Goal: Use online tool/utility: Utilize a website feature to perform a specific function

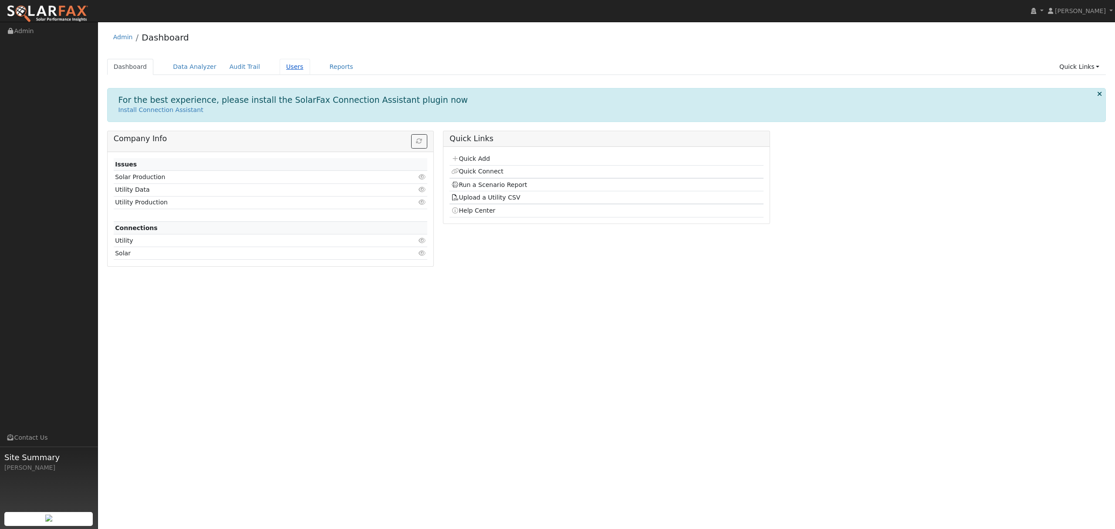
click at [280, 68] on link "Users" at bounding box center [295, 67] width 30 height 16
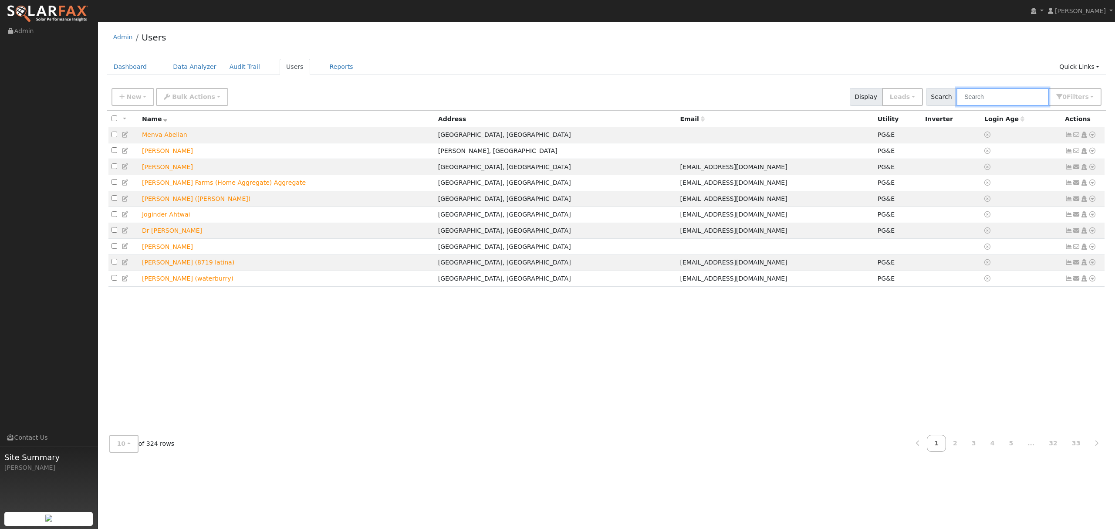
click at [999, 100] on input "text" at bounding box center [1002, 97] width 92 height 18
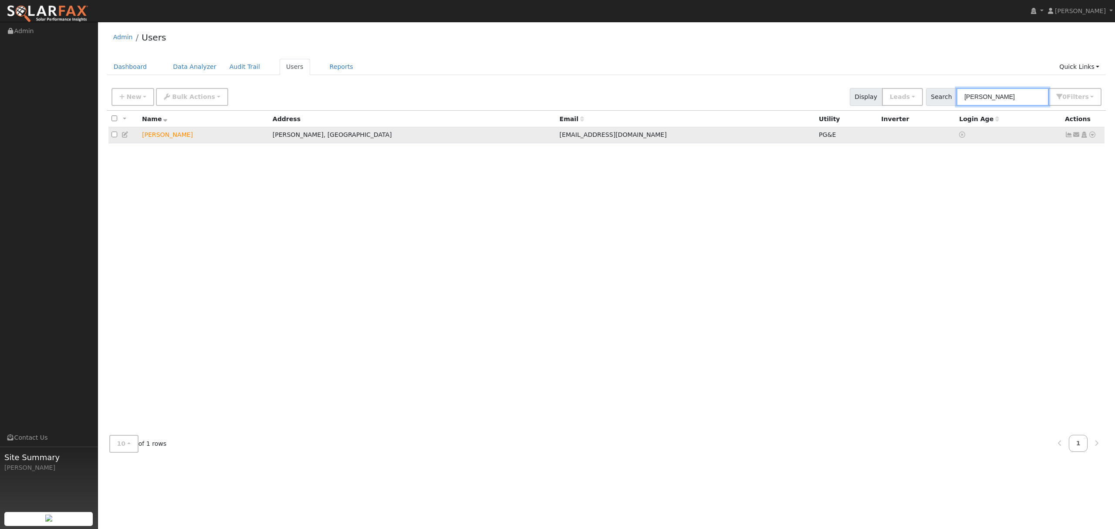
type input "silbert"
click at [1092, 138] on link at bounding box center [1092, 134] width 8 height 9
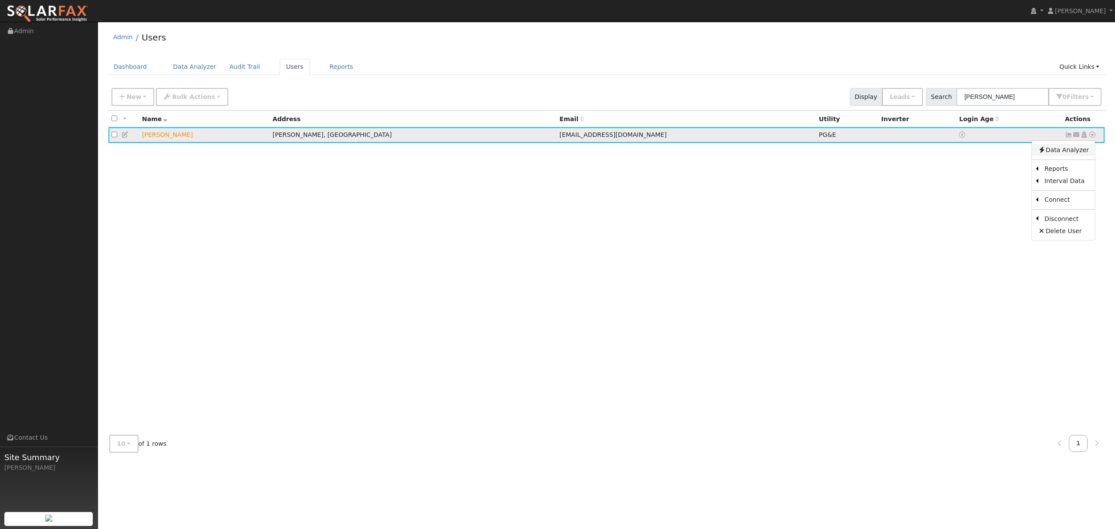
click at [1057, 149] on link "Data Analyzer" at bounding box center [1062, 150] width 63 height 12
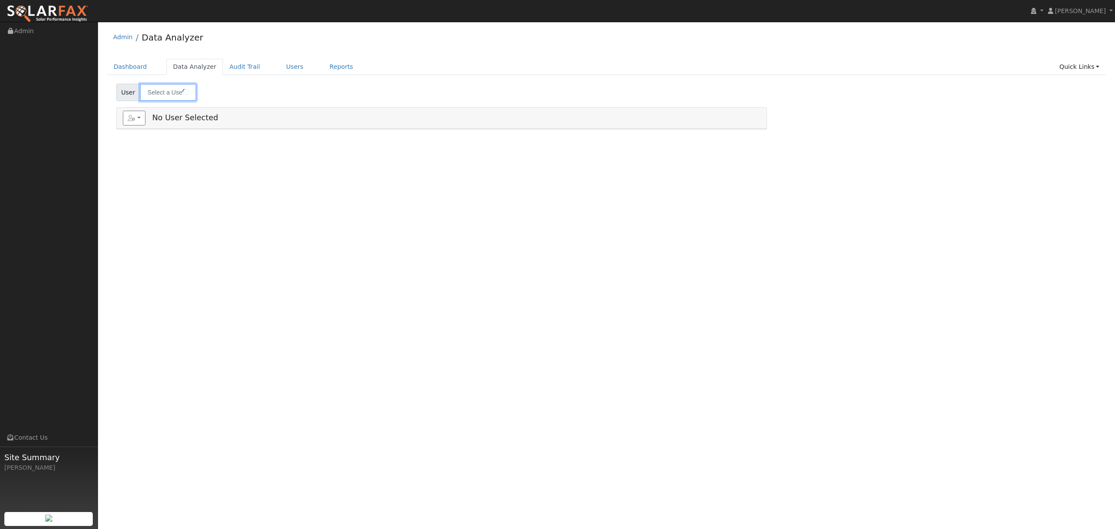
type input "[PERSON_NAME]"
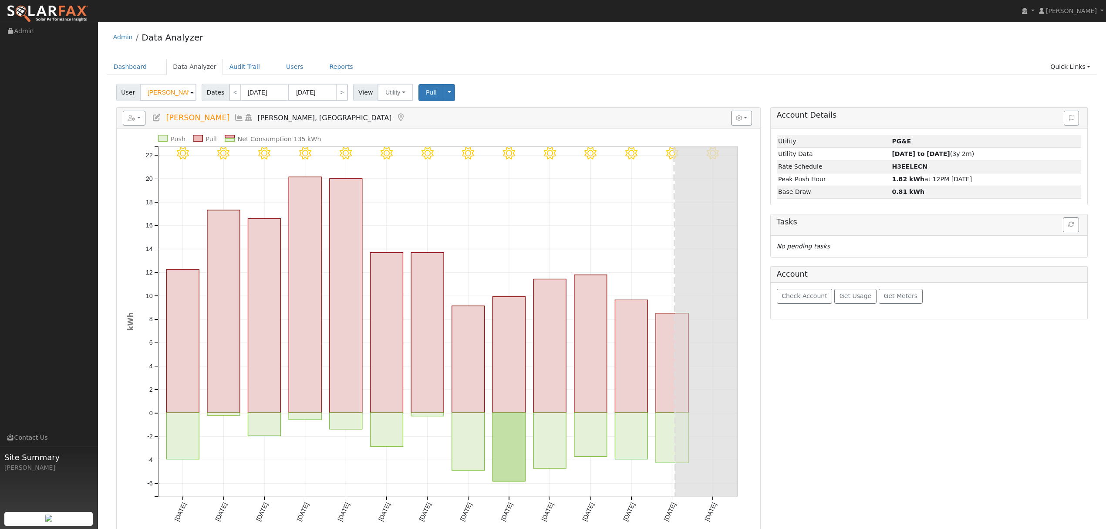
click at [244, 119] on icon at bounding box center [239, 118] width 10 height 8
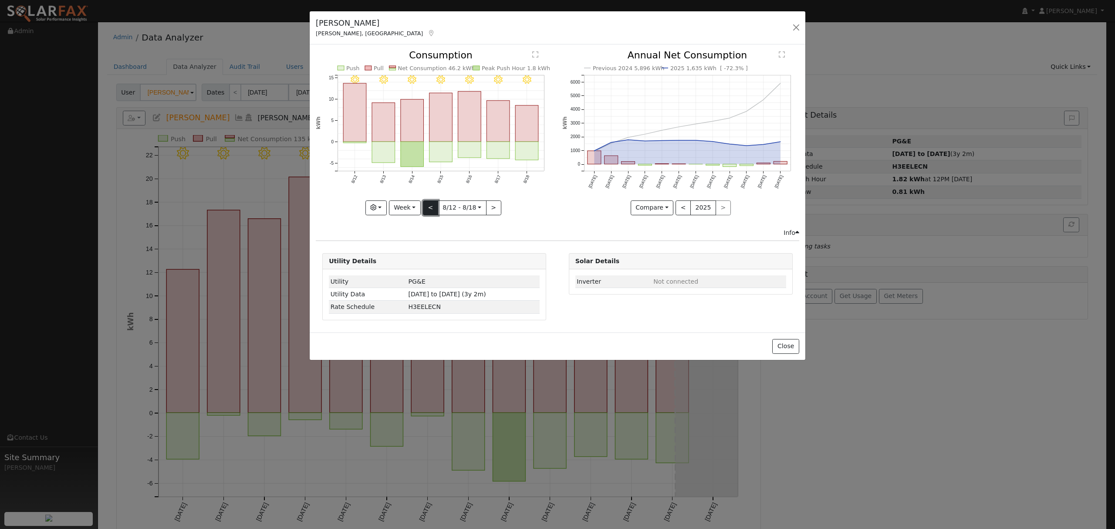
click at [424, 213] on button "<" at bounding box center [430, 207] width 15 height 15
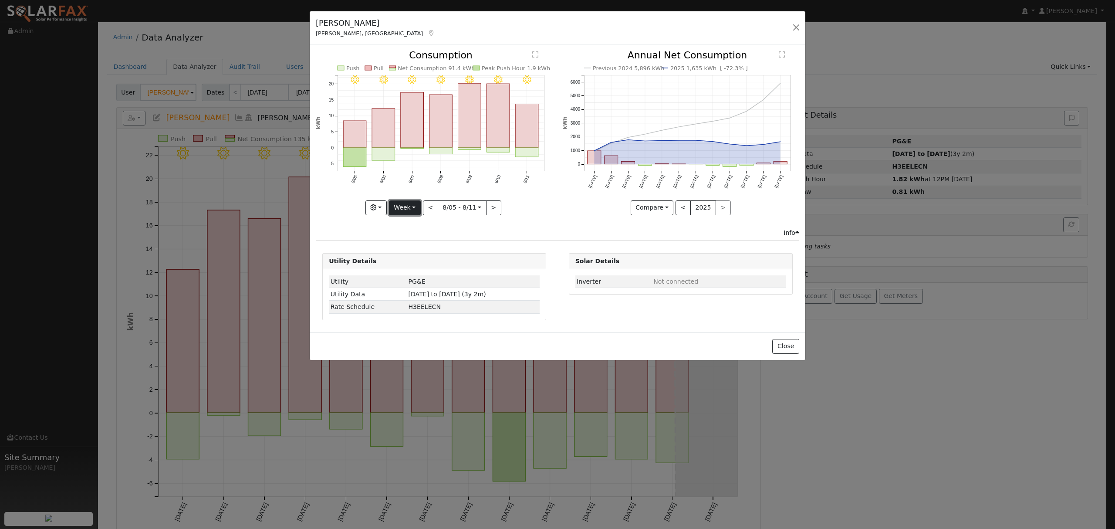
click at [412, 209] on button "Week" at bounding box center [405, 207] width 32 height 15
click at [411, 263] on link "Year" at bounding box center [419, 262] width 61 height 12
type input "2024-08-01"
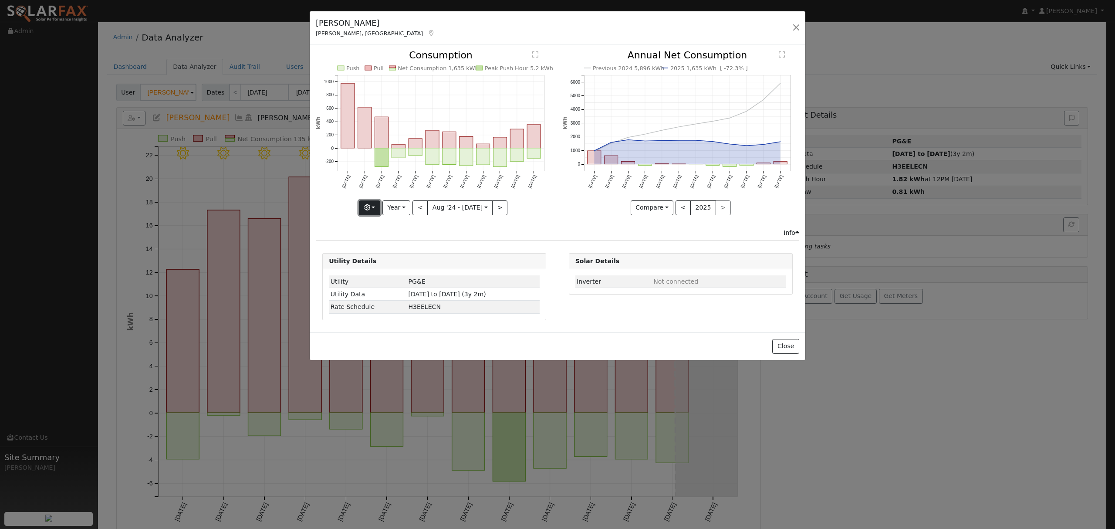
click at [377, 209] on button "button" at bounding box center [369, 207] width 21 height 15
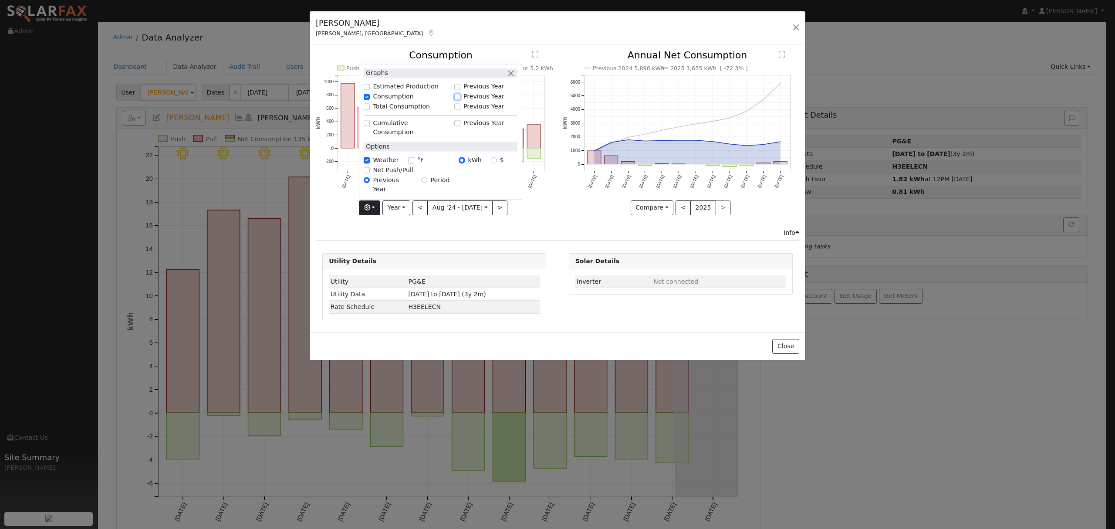
click at [459, 100] on input "Previous Year" at bounding box center [457, 97] width 6 height 6
checkbox input "true"
click at [549, 223] on div "Net Consumption 2024 5,896 kWh Push Pull Net Consumption 1,635 kWh Peak Push Ho…" at bounding box center [434, 139] width 246 height 177
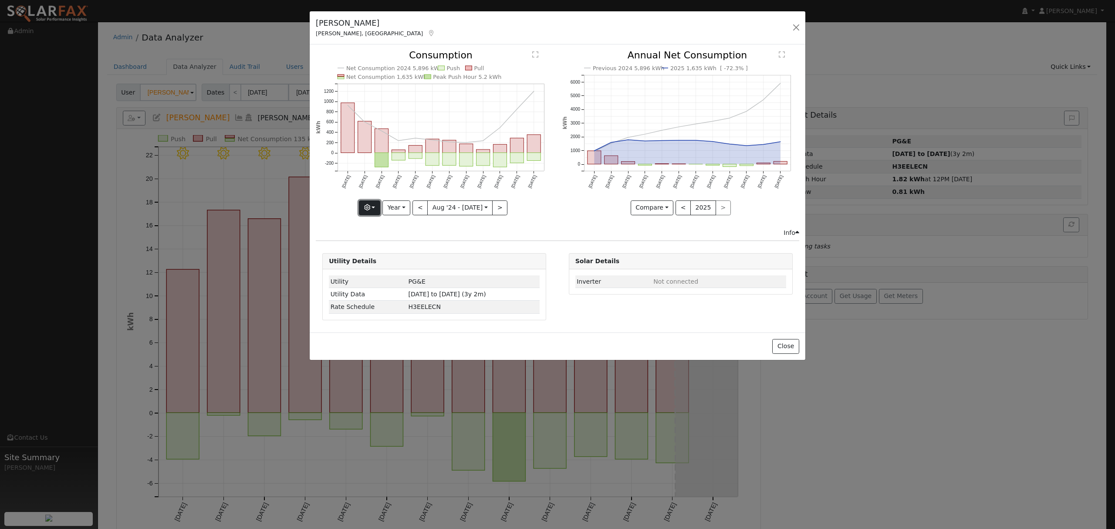
click at [374, 208] on button "button" at bounding box center [369, 207] width 21 height 15
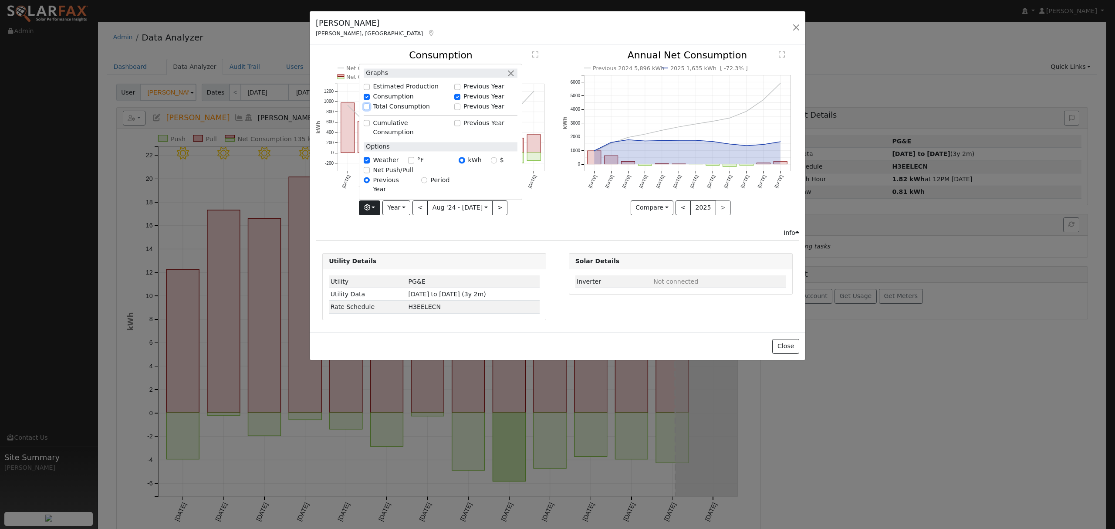
click at [370, 110] on input "Total Consumption" at bounding box center [367, 107] width 6 height 6
checkbox input "true"
click at [540, 222] on div "Net Consumption 2024 5,896 kWh Push Pull Total Consumption 6,816 kWh Net Consum…" at bounding box center [434, 139] width 246 height 177
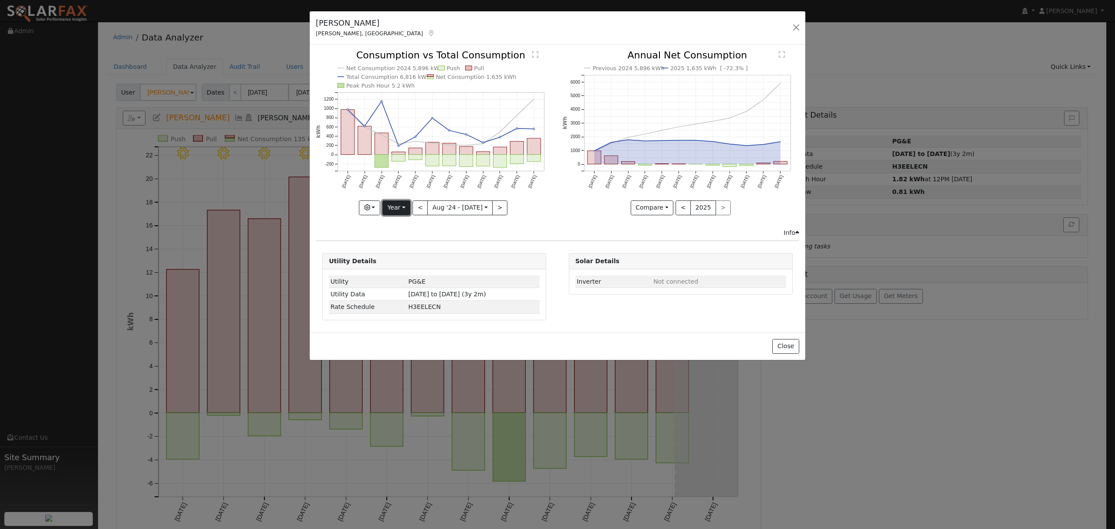
click at [394, 206] on button "Year" at bounding box center [396, 207] width 28 height 15
click at [408, 262] on link "Year" at bounding box center [413, 262] width 61 height 12
click at [398, 212] on div at bounding box center [434, 133] width 237 height 164
click at [401, 208] on button "Year" at bounding box center [396, 207] width 28 height 15
click at [406, 228] on link "Day" at bounding box center [413, 225] width 61 height 12
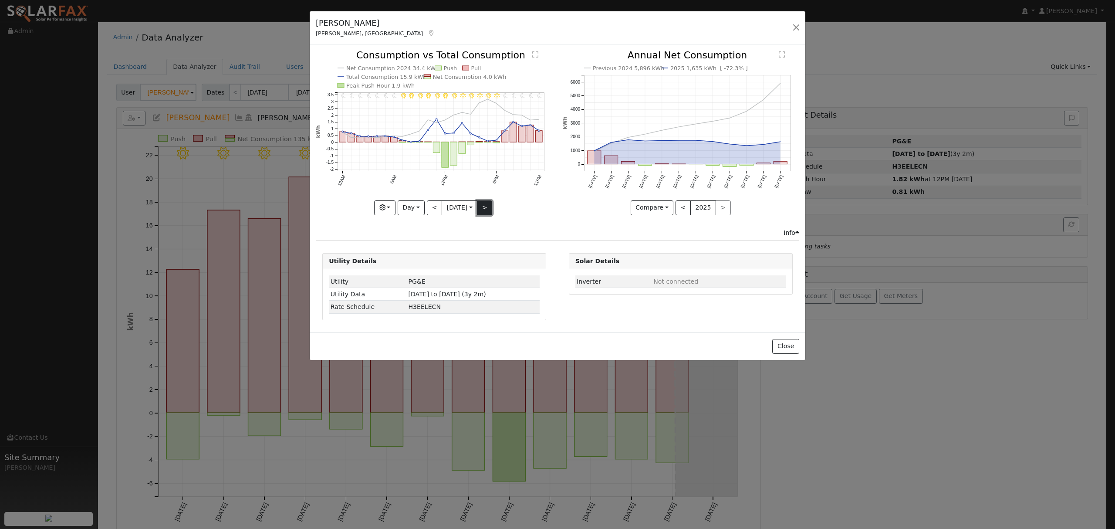
click at [485, 208] on button ">" at bounding box center [484, 207] width 15 height 15
click at [462, 208] on input "2025-08-01" at bounding box center [459, 208] width 35 height 14
click at [493, 303] on span "19" at bounding box center [488, 302] width 17 height 17
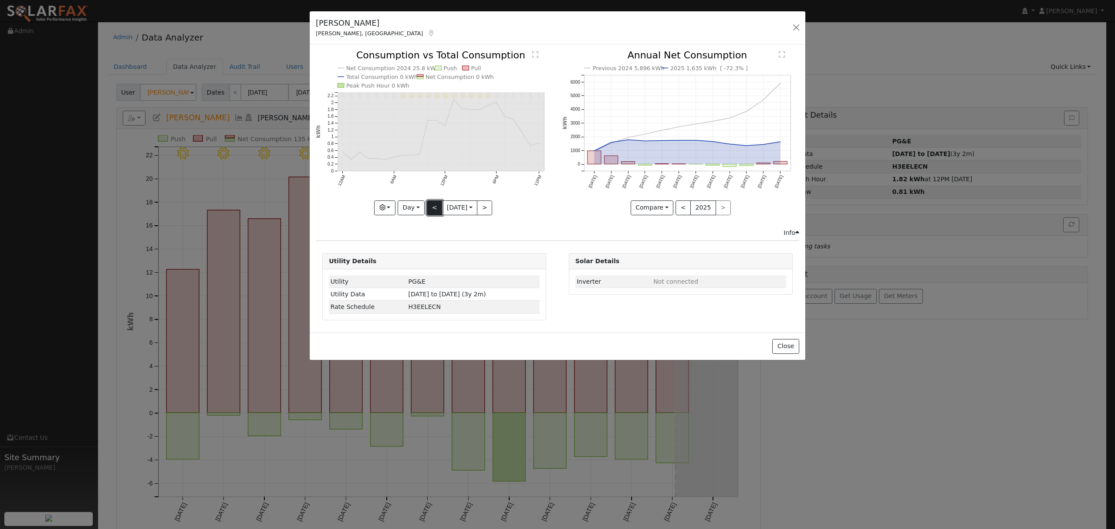
click at [431, 209] on button "<" at bounding box center [434, 207] width 15 height 15
type input "2025-08-18"
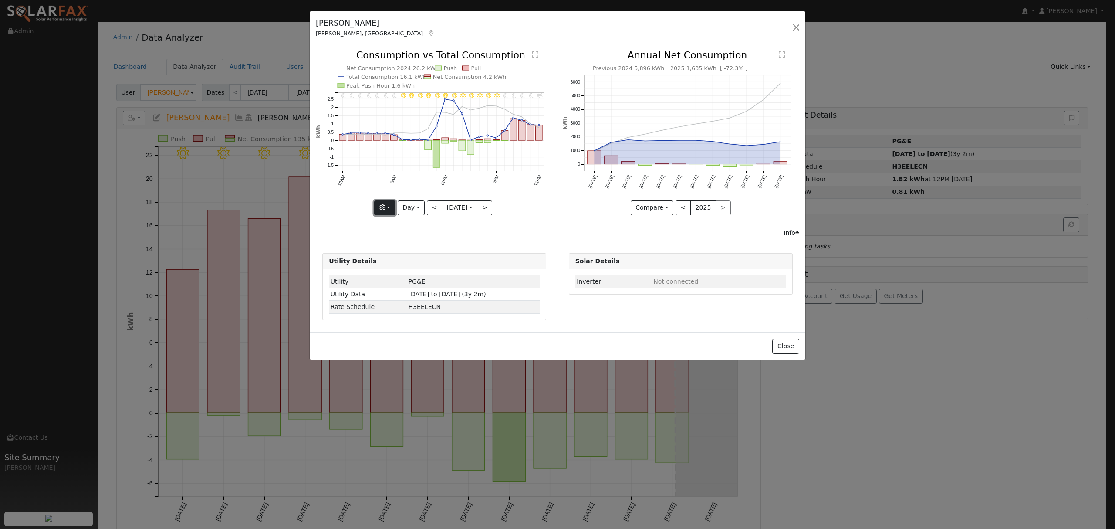
click at [384, 209] on button "button" at bounding box center [384, 207] width 21 height 15
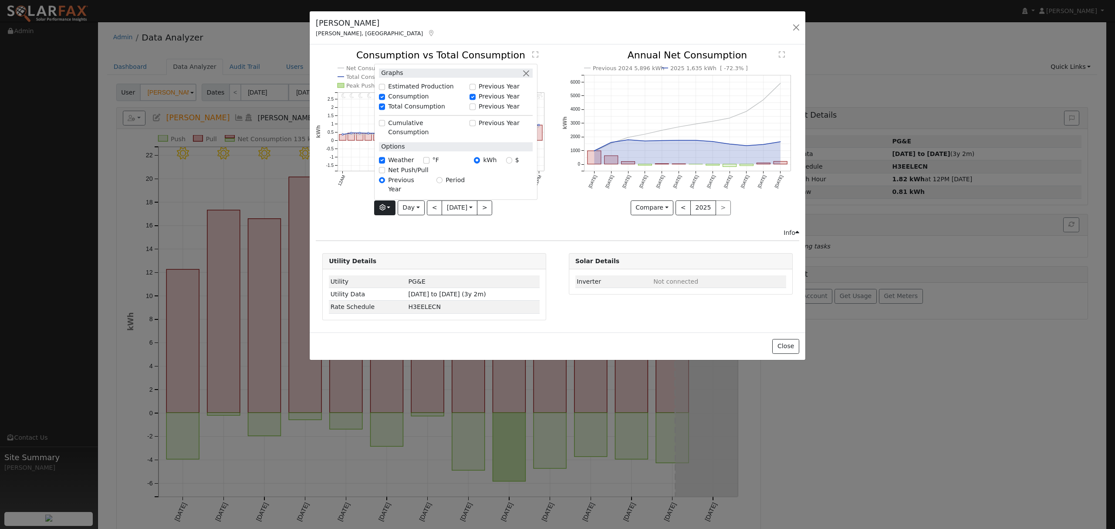
click at [469, 101] on div "Previous Year" at bounding box center [500, 96] width 63 height 9
click at [380, 110] on input "Total Consumption" at bounding box center [382, 107] width 6 height 6
checkbox input "false"
click at [543, 246] on div "Issue History Date By Flag Comment Type No Issue History 11PM - Windy 10PM - Cl…" at bounding box center [557, 188] width 495 height 288
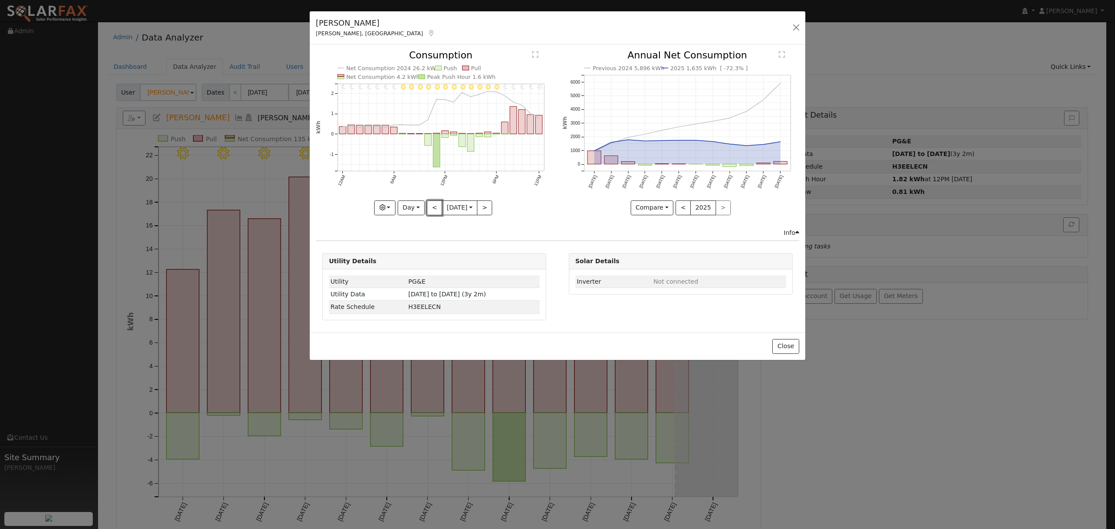
click at [432, 208] on button "<" at bounding box center [434, 207] width 15 height 15
click at [405, 211] on button "Day" at bounding box center [411, 207] width 27 height 15
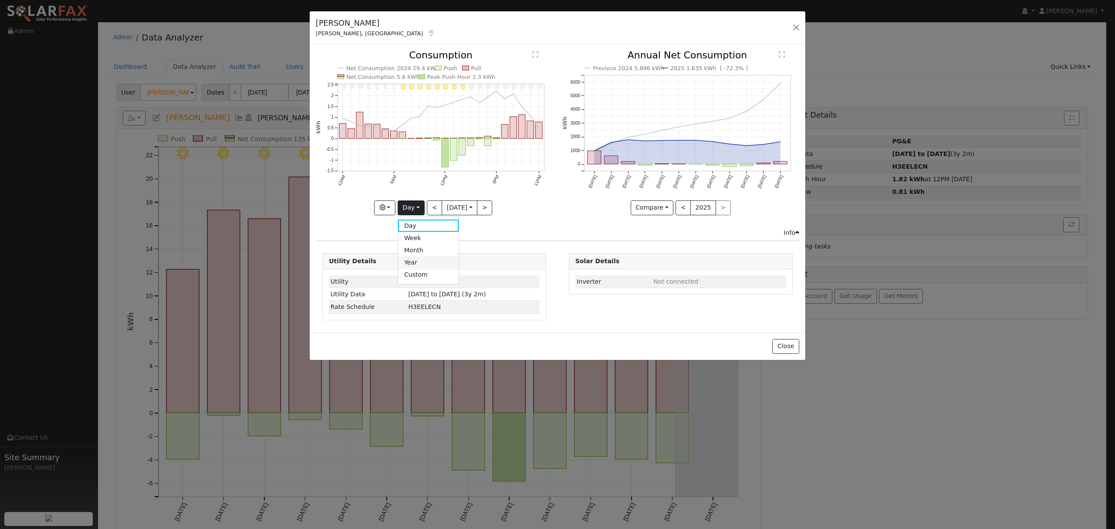
click at [419, 263] on link "Year" at bounding box center [428, 262] width 61 height 12
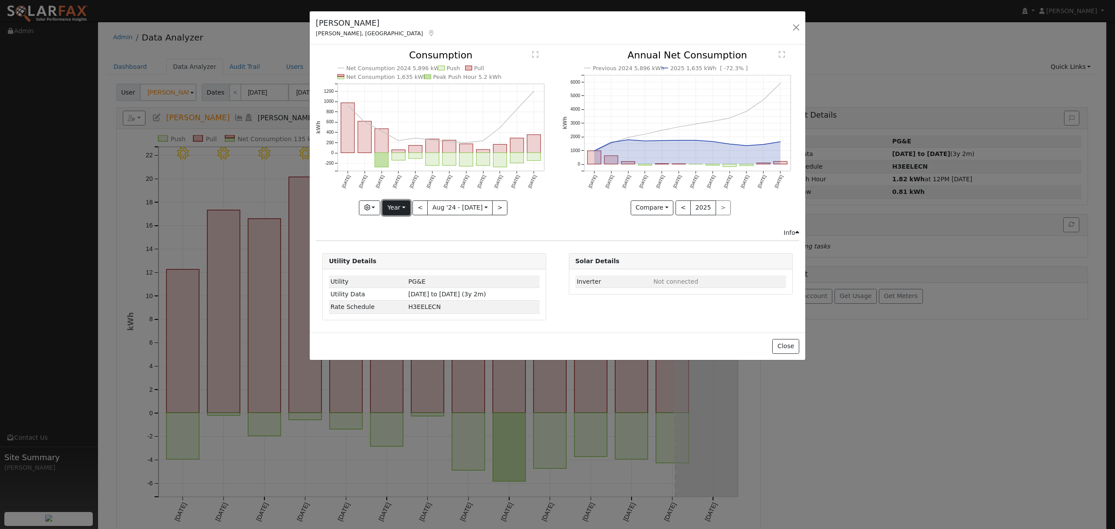
click at [401, 209] on button "Year" at bounding box center [396, 207] width 28 height 15
click at [408, 262] on link "Year" at bounding box center [413, 262] width 61 height 12
click at [401, 208] on button "Year" at bounding box center [396, 207] width 28 height 15
click at [402, 221] on link "Day" at bounding box center [413, 225] width 61 height 12
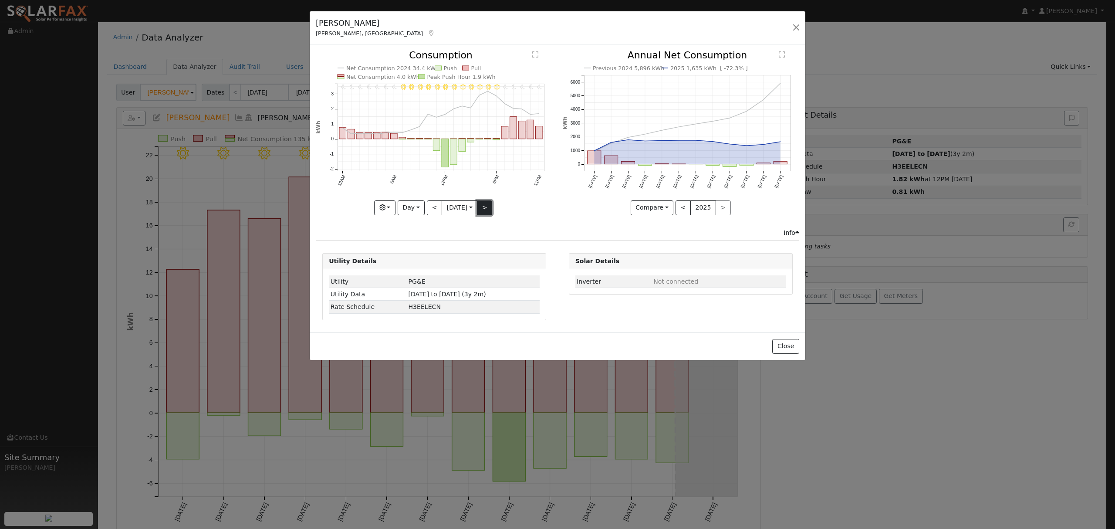
click at [487, 209] on button ">" at bounding box center [484, 207] width 15 height 15
click at [483, 212] on button ">" at bounding box center [484, 207] width 15 height 15
click at [483, 211] on button ">" at bounding box center [484, 207] width 15 height 15
click at [483, 209] on div at bounding box center [434, 133] width 237 height 164
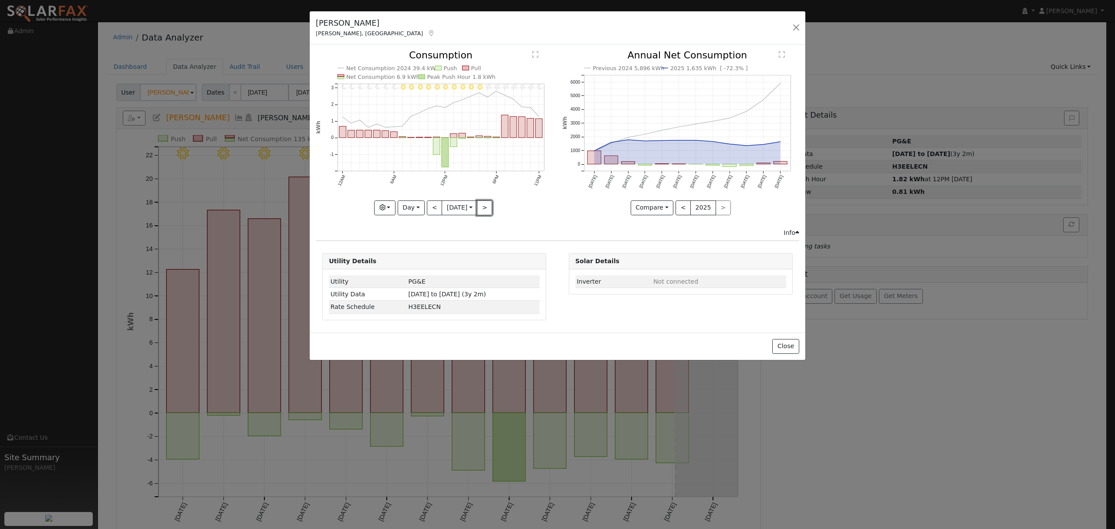
click at [484, 208] on button ">" at bounding box center [484, 207] width 15 height 15
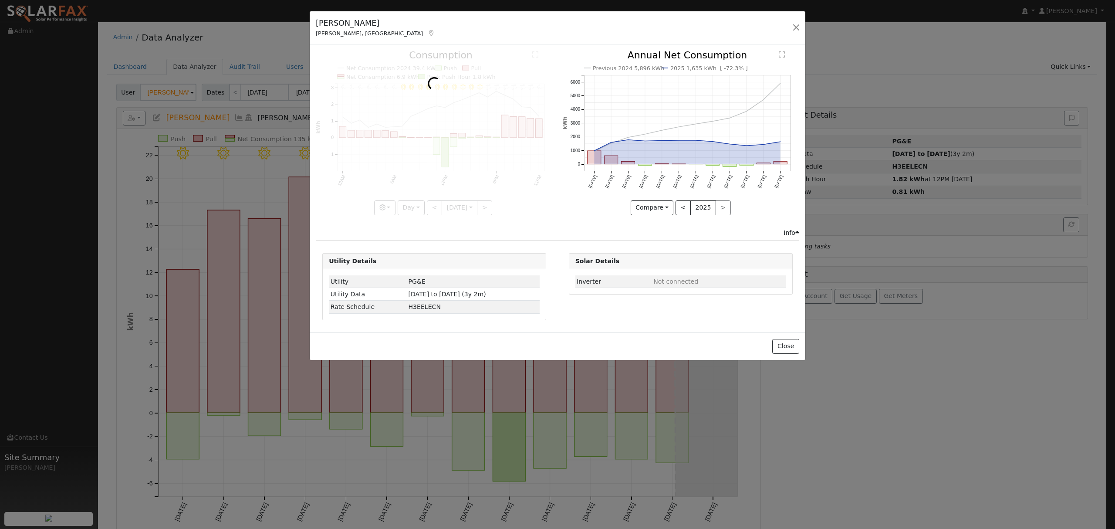
click at [484, 208] on div at bounding box center [434, 133] width 237 height 164
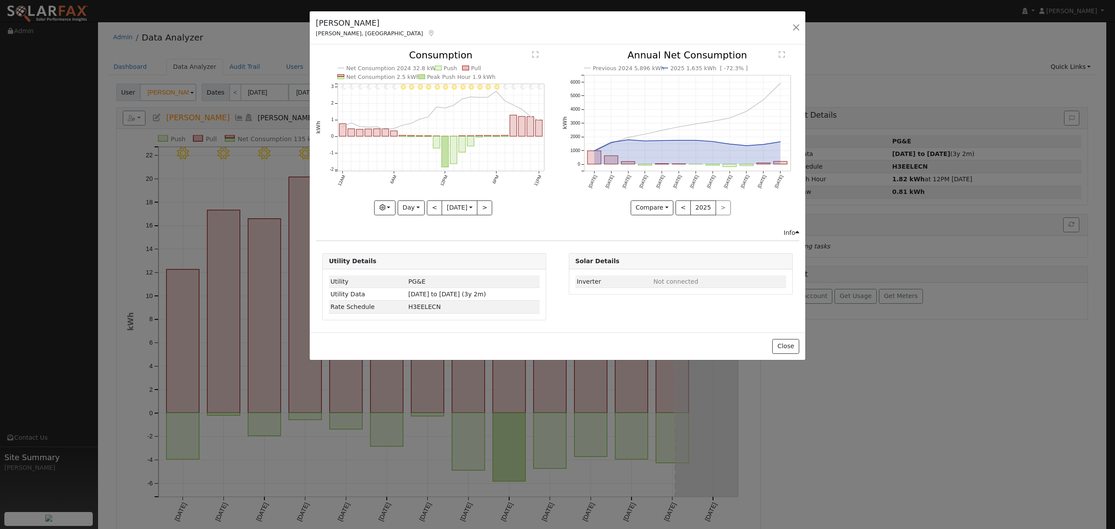
click at [484, 208] on div at bounding box center [434, 133] width 237 height 164
click at [485, 207] on button ">" at bounding box center [484, 207] width 15 height 15
click at [492, 207] on button ">" at bounding box center [484, 207] width 15 height 15
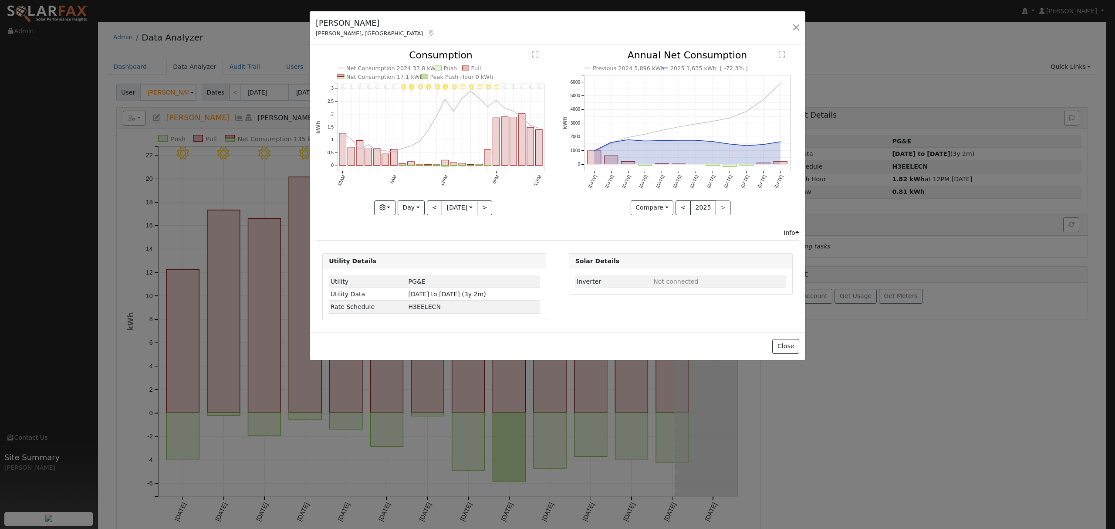
click at [490, 210] on div at bounding box center [434, 133] width 237 height 164
click at [490, 210] on button ">" at bounding box center [484, 207] width 15 height 15
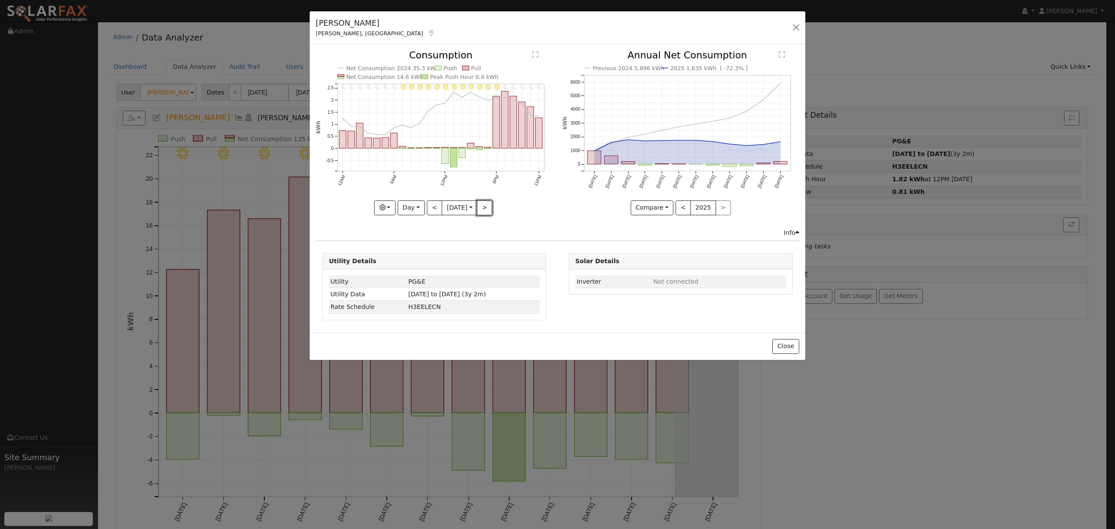
click at [490, 210] on button ">" at bounding box center [484, 207] width 15 height 15
click at [488, 204] on button ">" at bounding box center [484, 207] width 15 height 15
click at [487, 206] on button ">" at bounding box center [484, 207] width 15 height 15
click at [492, 206] on button ">" at bounding box center [484, 207] width 15 height 15
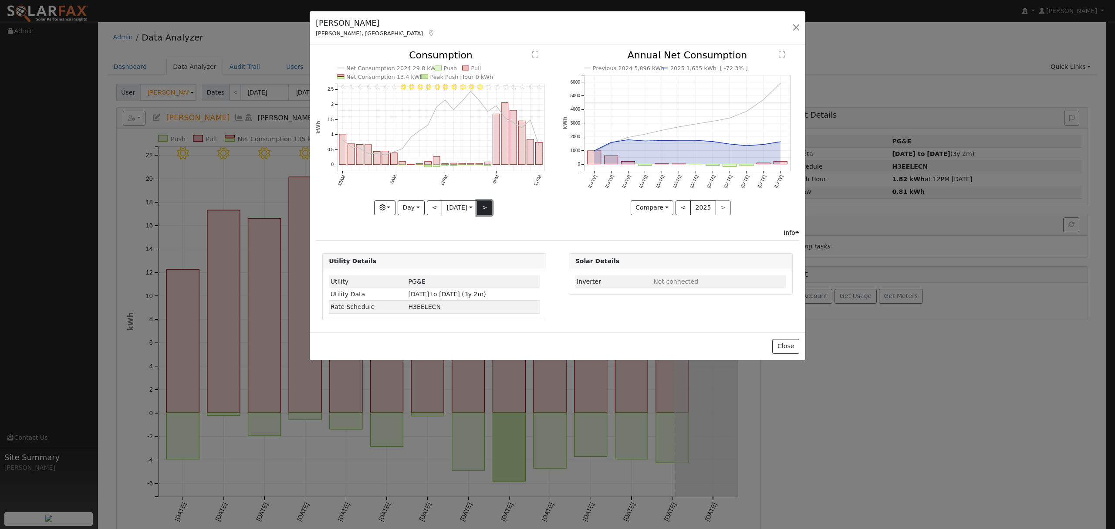
click at [491, 208] on button ">" at bounding box center [484, 207] width 15 height 15
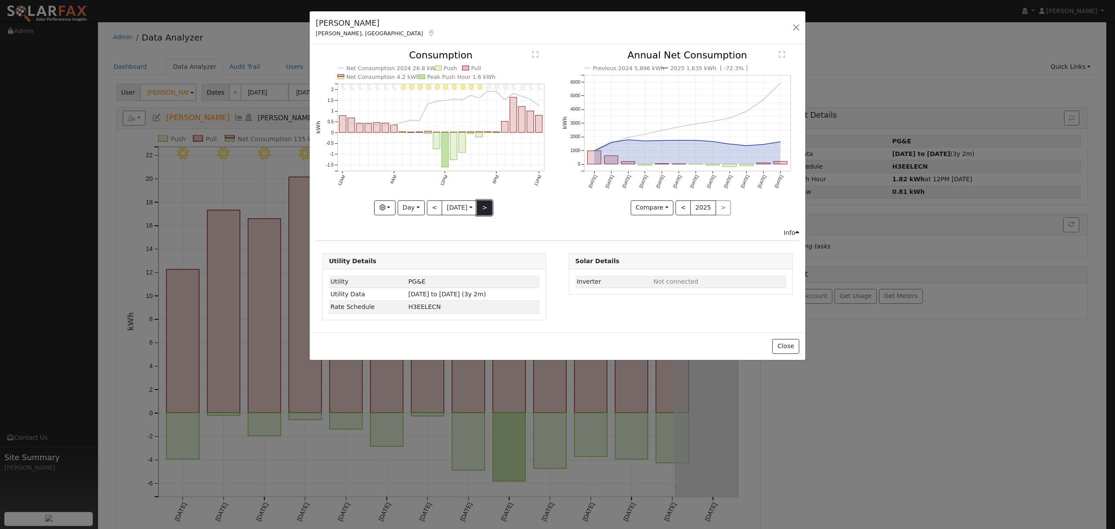
click at [485, 211] on button ">" at bounding box center [484, 207] width 15 height 15
type input "2025-08-14"
